Goal: Browse casually

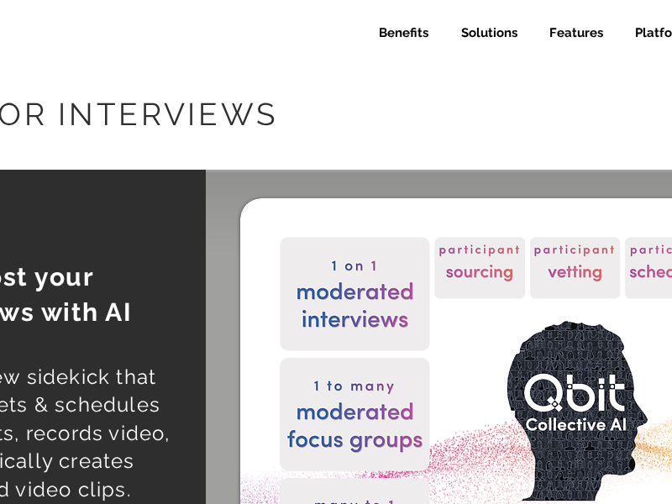
select select "Agency"
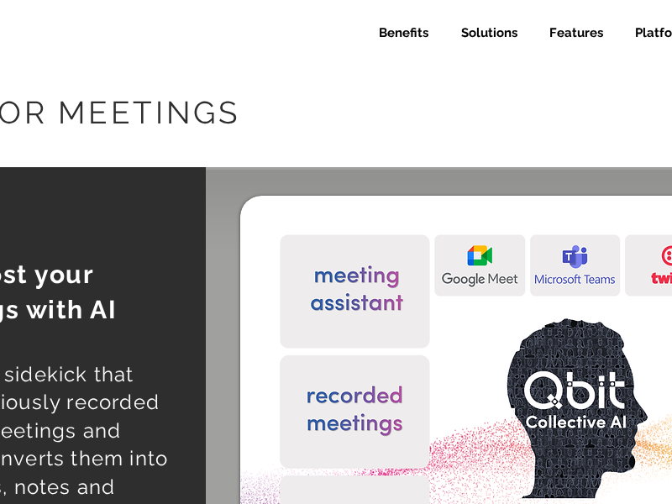
select select "Agency"
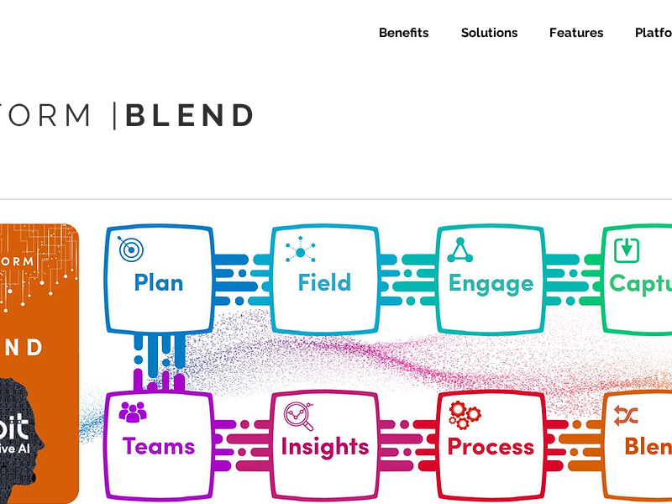
select select "Agency"
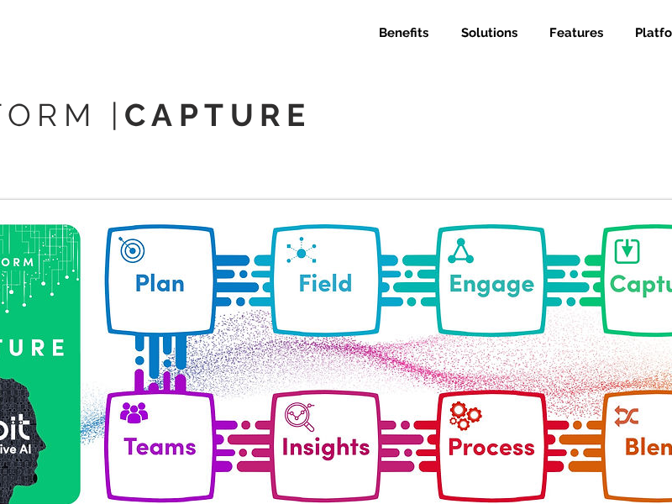
select select "Agency"
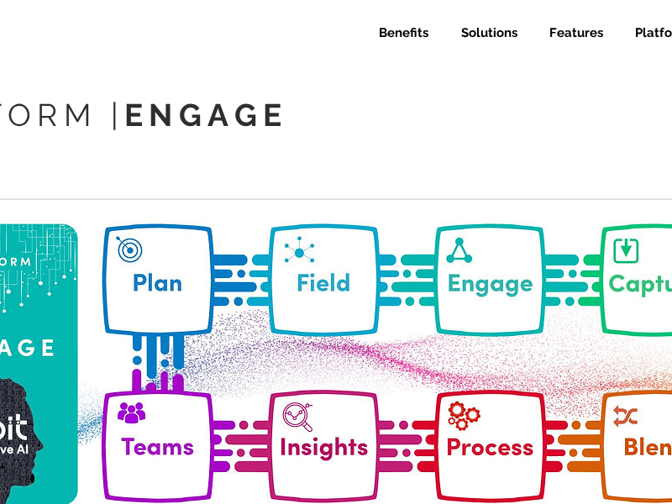
select select "Agency"
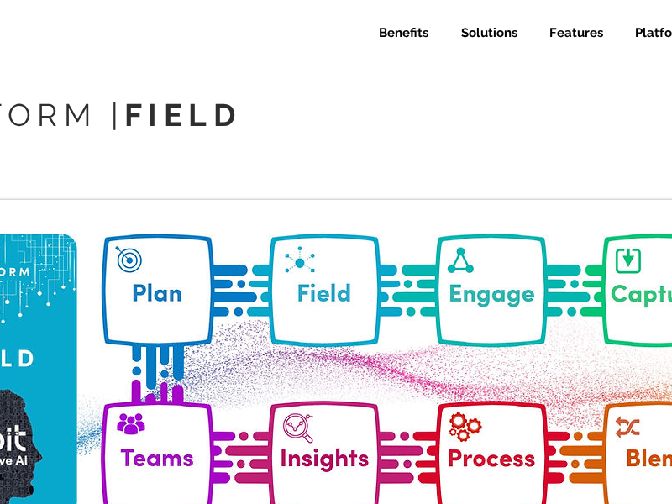
select select "Agency"
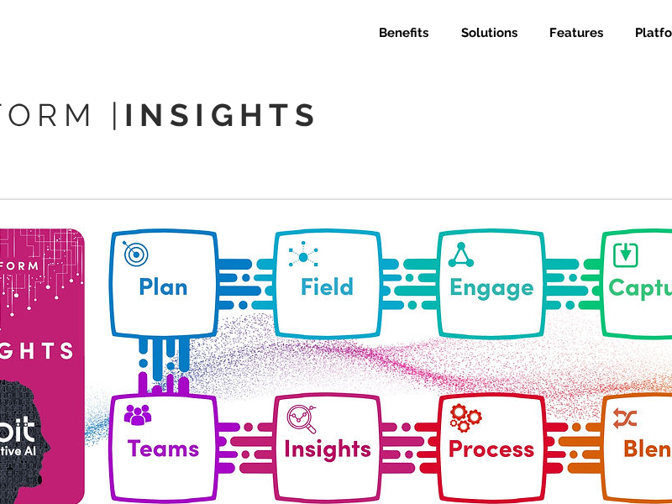
select select "Agency"
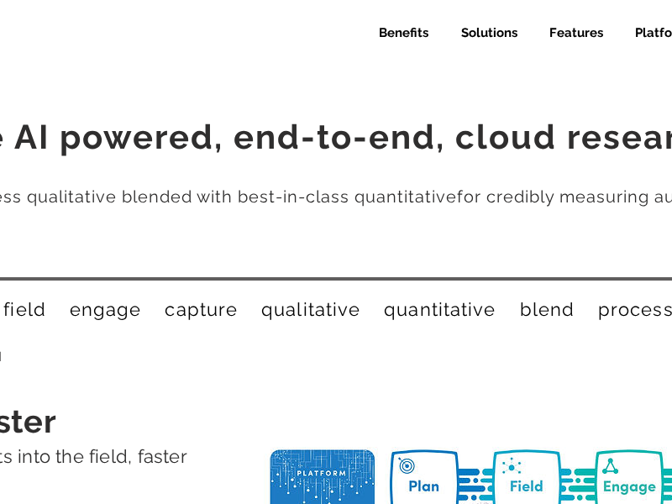
select select "Agency"
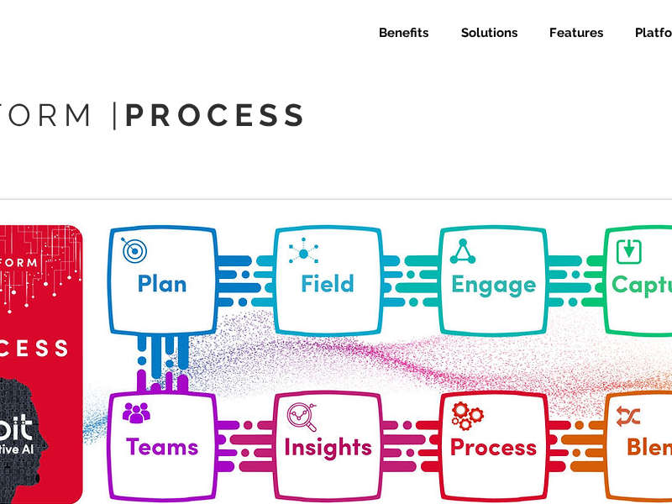
select select "Agency"
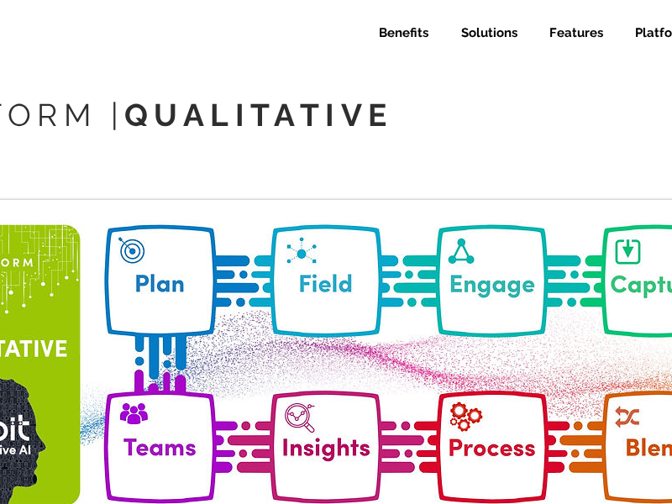
select select "Agency"
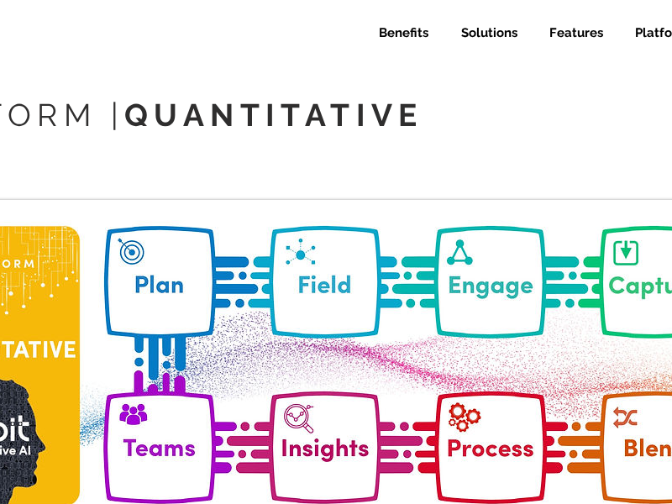
select select "Agency"
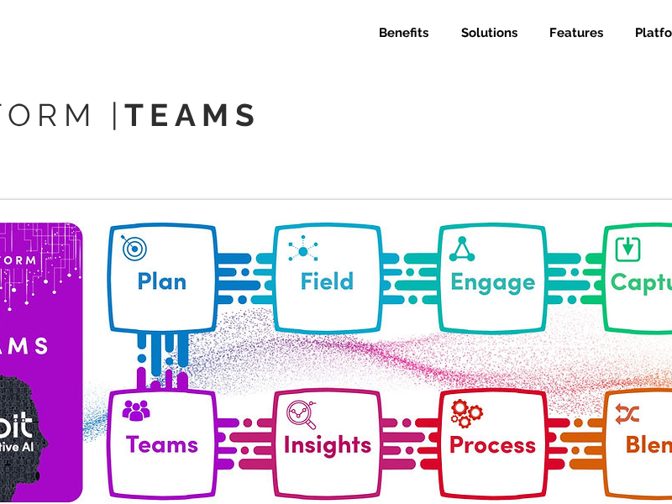
select select "Agency"
